Goal: Information Seeking & Learning: Learn about a topic

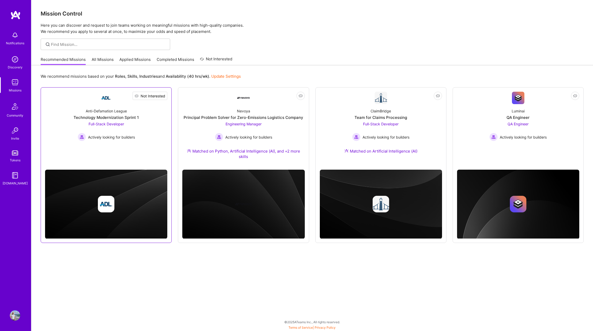
click at [164, 95] on span "Not Interested" at bounding box center [153, 95] width 25 height 5
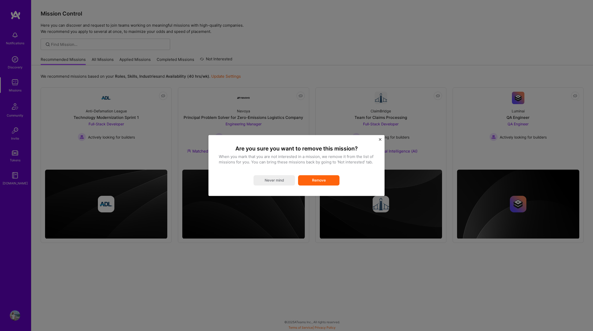
click at [308, 179] on button "Remove" at bounding box center [318, 180] width 41 height 10
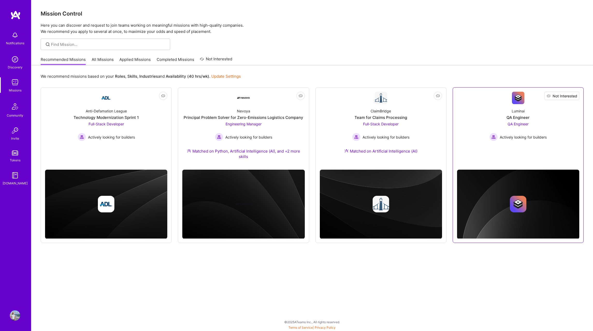
click at [572, 95] on span "Not Interested" at bounding box center [565, 95] width 25 height 5
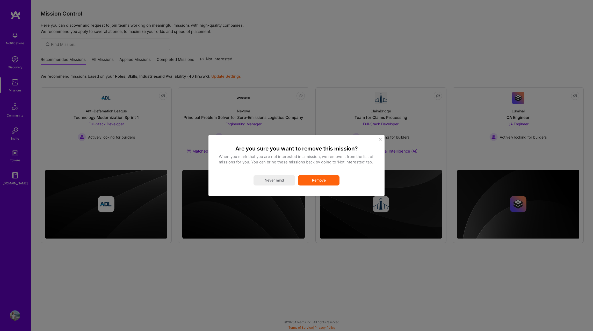
click at [329, 182] on button "Remove" at bounding box center [318, 180] width 41 height 10
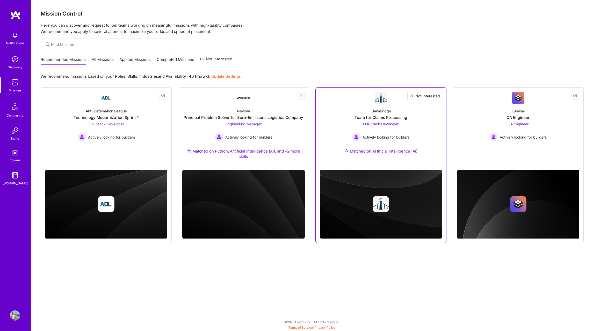
click at [438, 96] on span "Not Interested" at bounding box center [427, 95] width 25 height 5
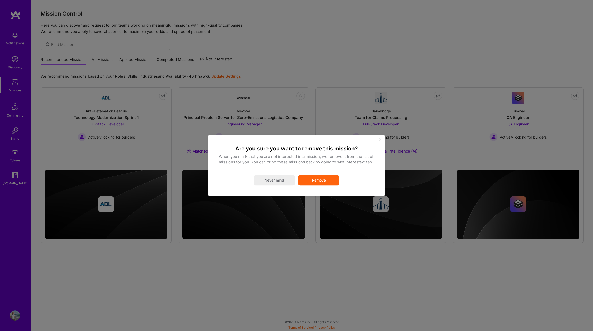
click at [322, 183] on button "Remove" at bounding box center [318, 180] width 41 height 10
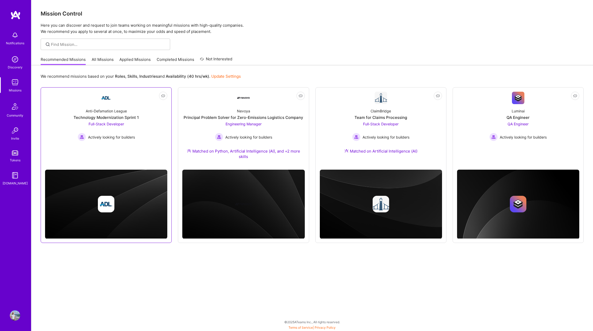
click at [114, 147] on link "Not Interested Anti-Defamation League Technology Modernization Sprint 1 Full-St…" at bounding box center [106, 127] width 122 height 71
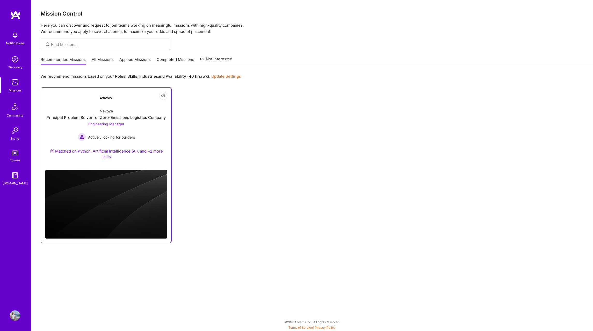
click at [128, 128] on div "Engineering Manager Actively looking for builders" at bounding box center [106, 131] width 57 height 20
